Goal: Task Accomplishment & Management: Manage account settings

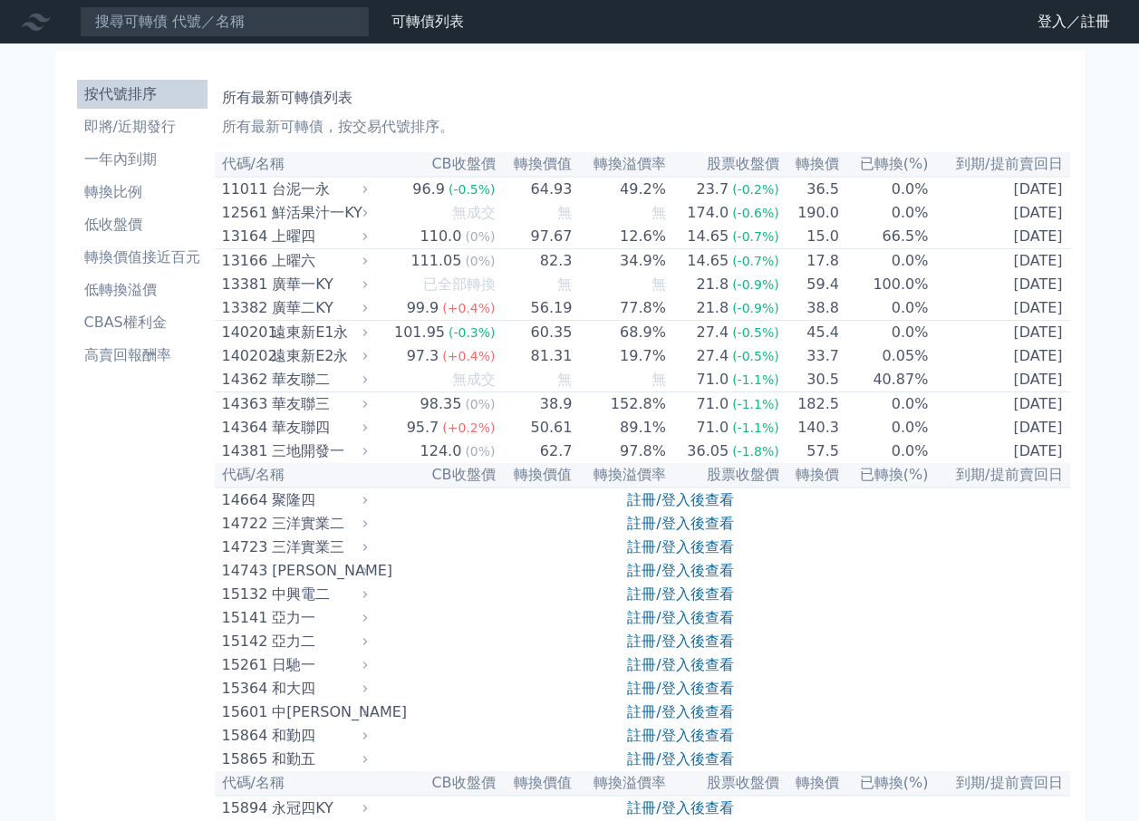
click at [1034, 21] on link "登入／註冊" at bounding box center [1073, 21] width 101 height 29
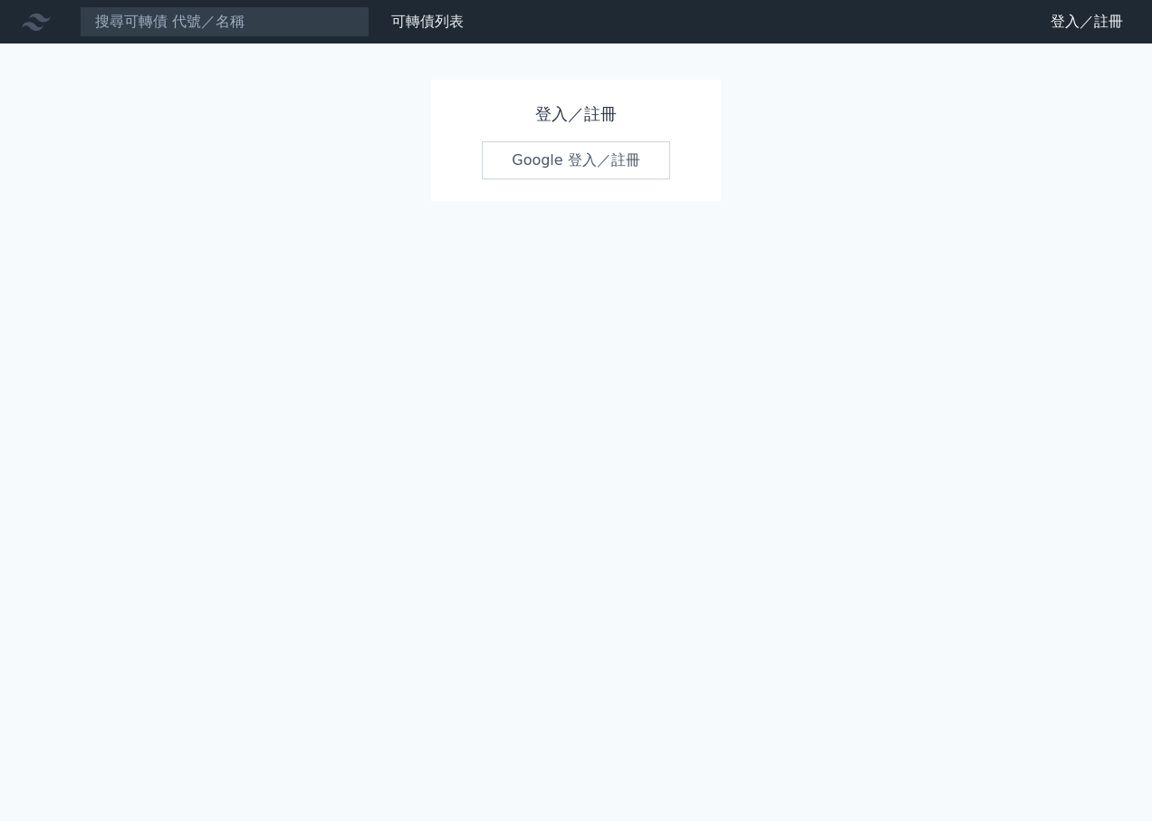
click at [585, 169] on link "Google 登入／註冊" at bounding box center [576, 160] width 188 height 38
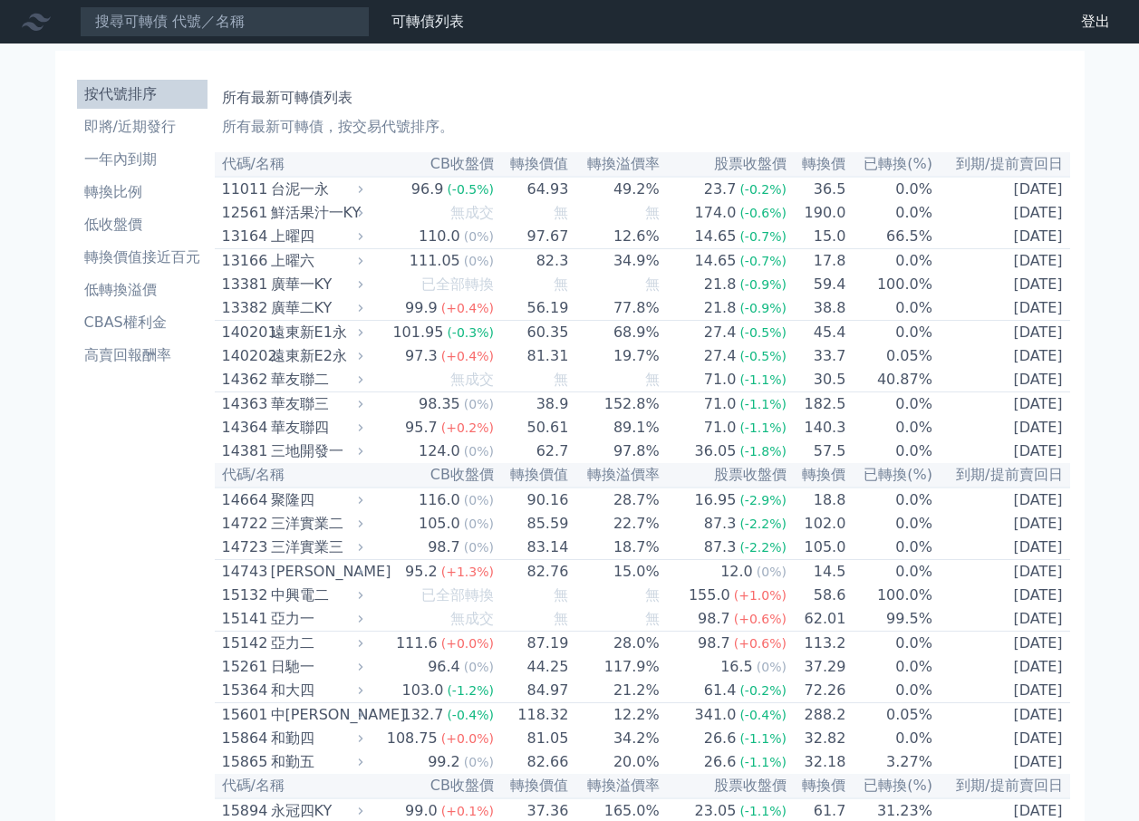
click at [150, 131] on li "即將/近期發行" at bounding box center [142, 127] width 130 height 22
